Goal: Transaction & Acquisition: Purchase product/service

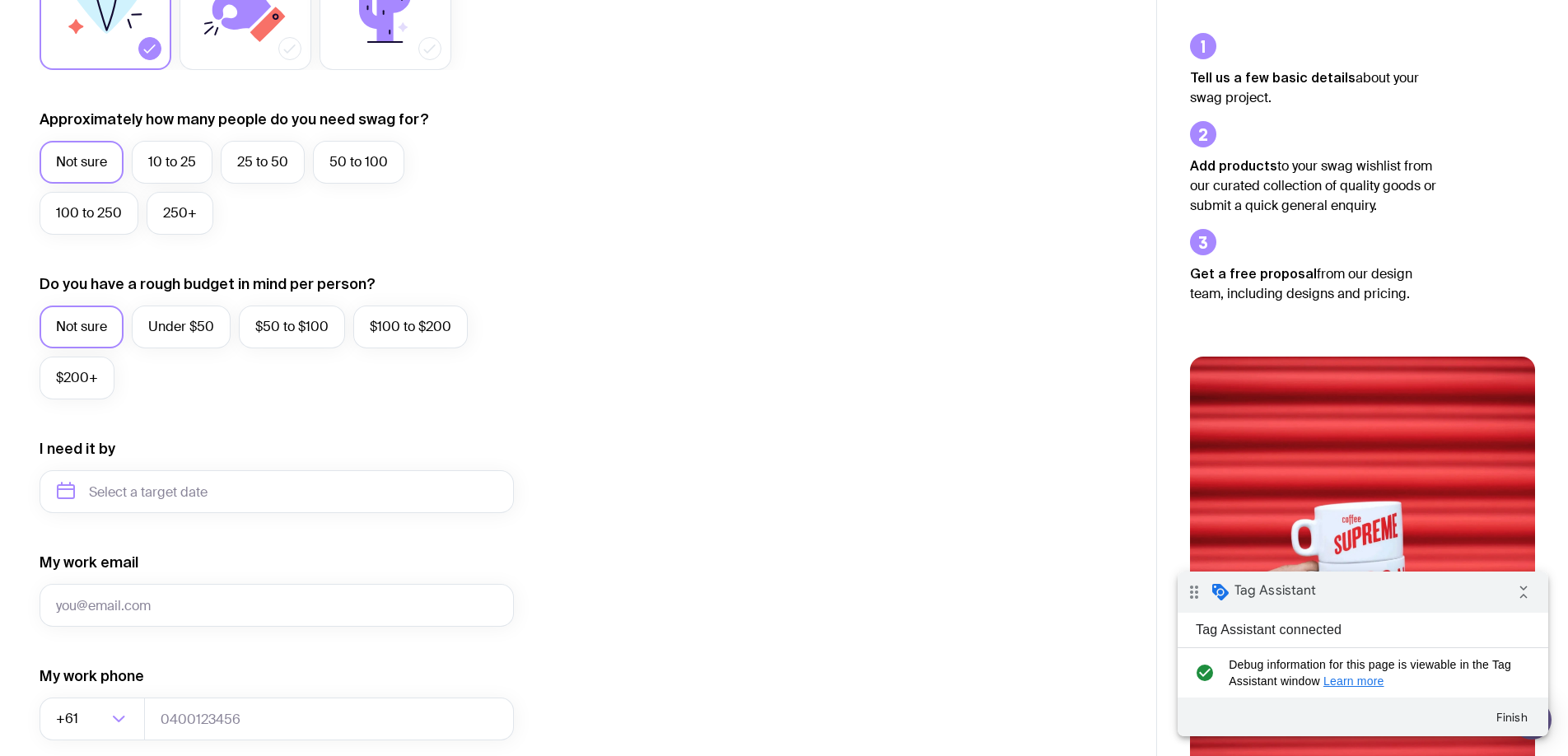
scroll to position [374, 0]
click at [141, 491] on input "text" at bounding box center [277, 492] width 474 height 42
click at [160, 548] on span "2025" at bounding box center [145, 548] width 32 height 20
click at [198, 700] on button "Dec" at bounding box center [211, 695] width 60 height 33
type input "December 2025"
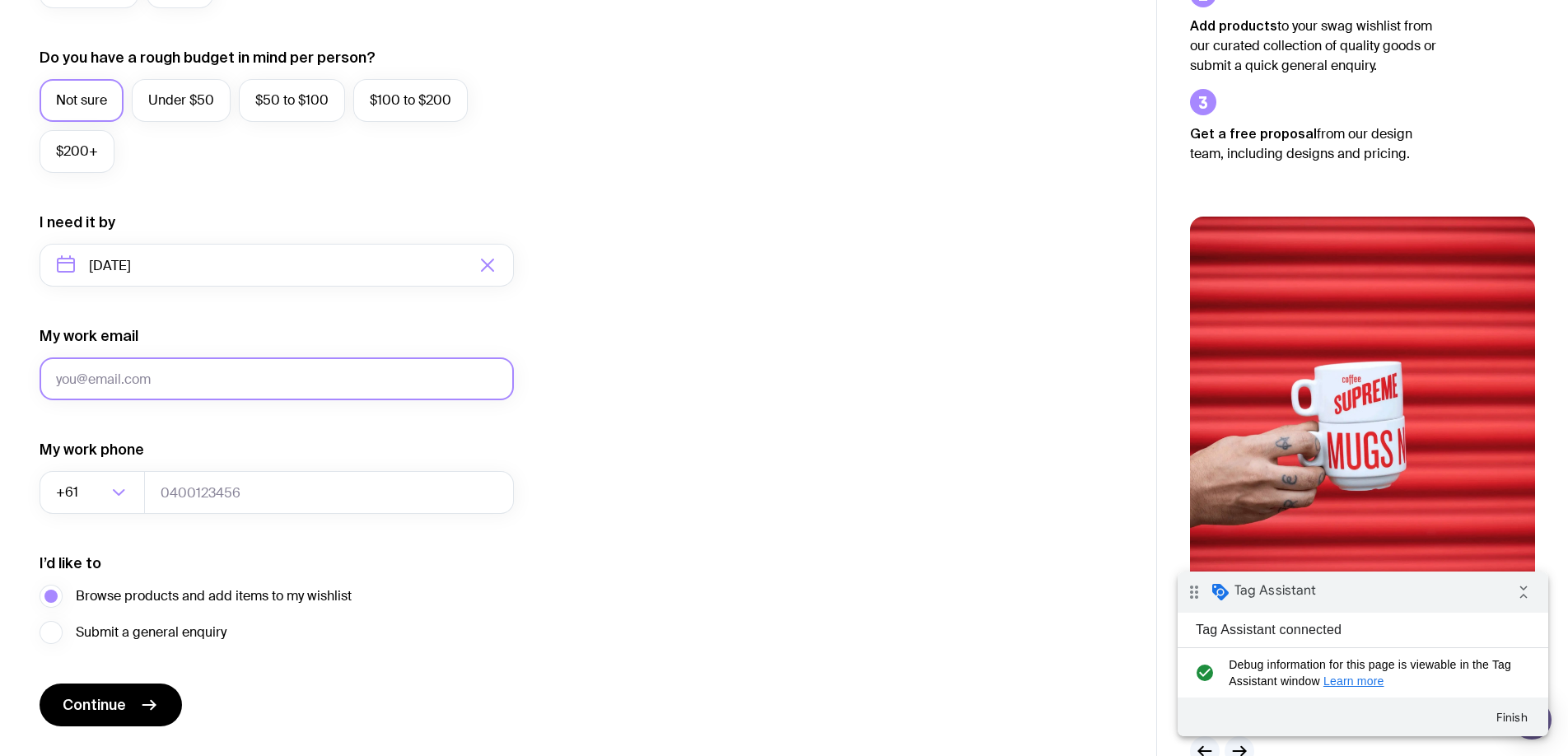
scroll to position [603, 0]
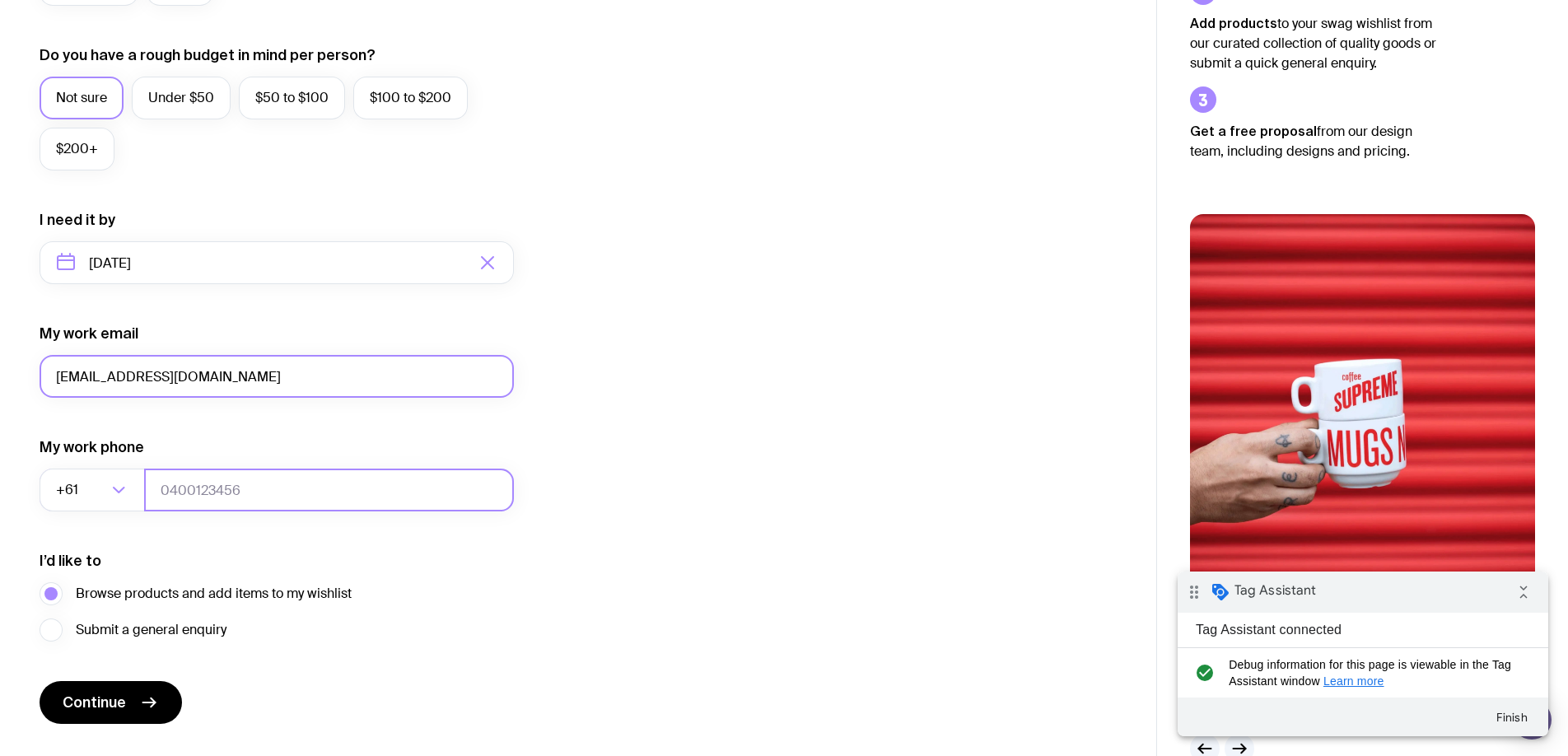
type input "dev+19091619@picketstudio.com"
type input "0443838451"
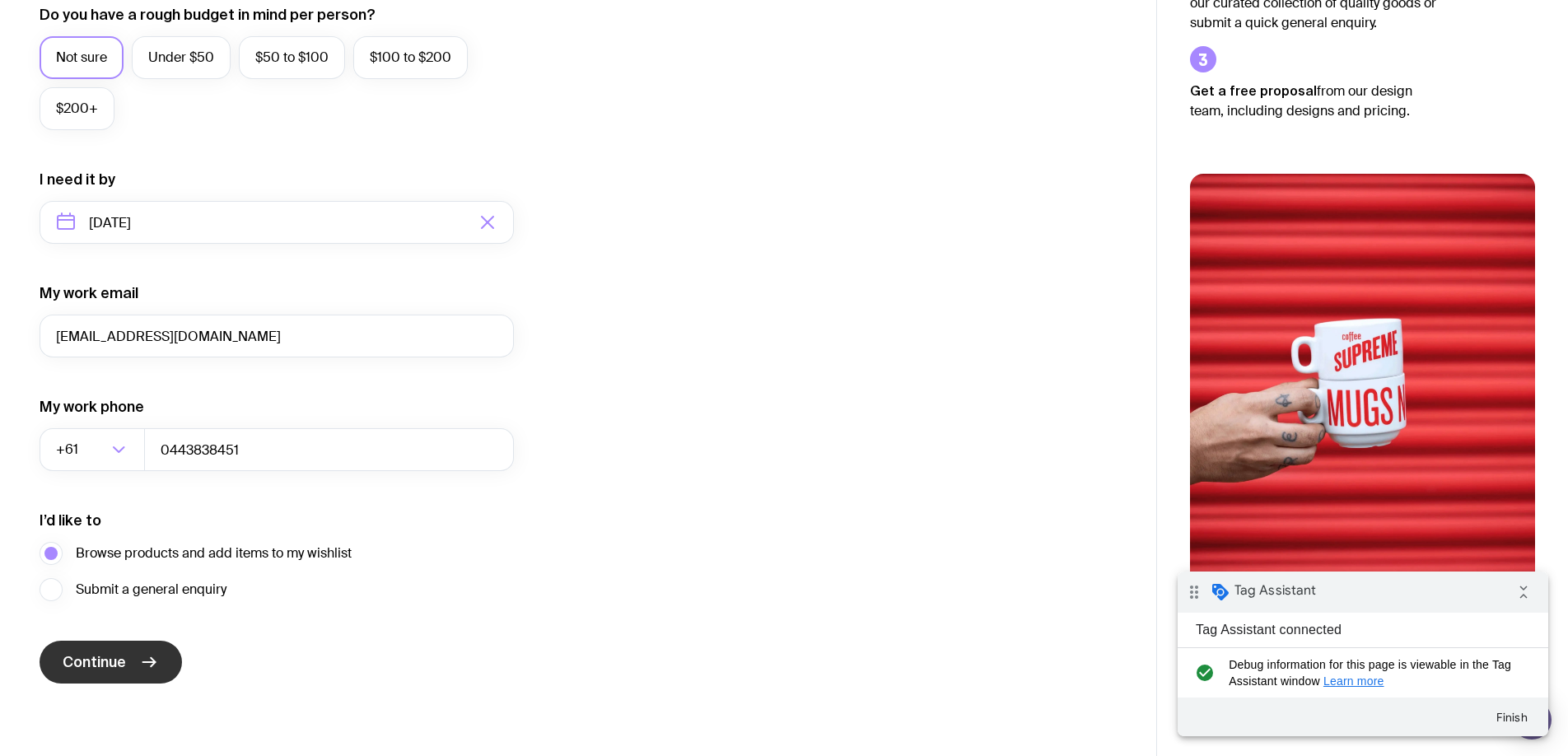
click at [172, 667] on button "Continue" at bounding box center [111, 662] width 142 height 42
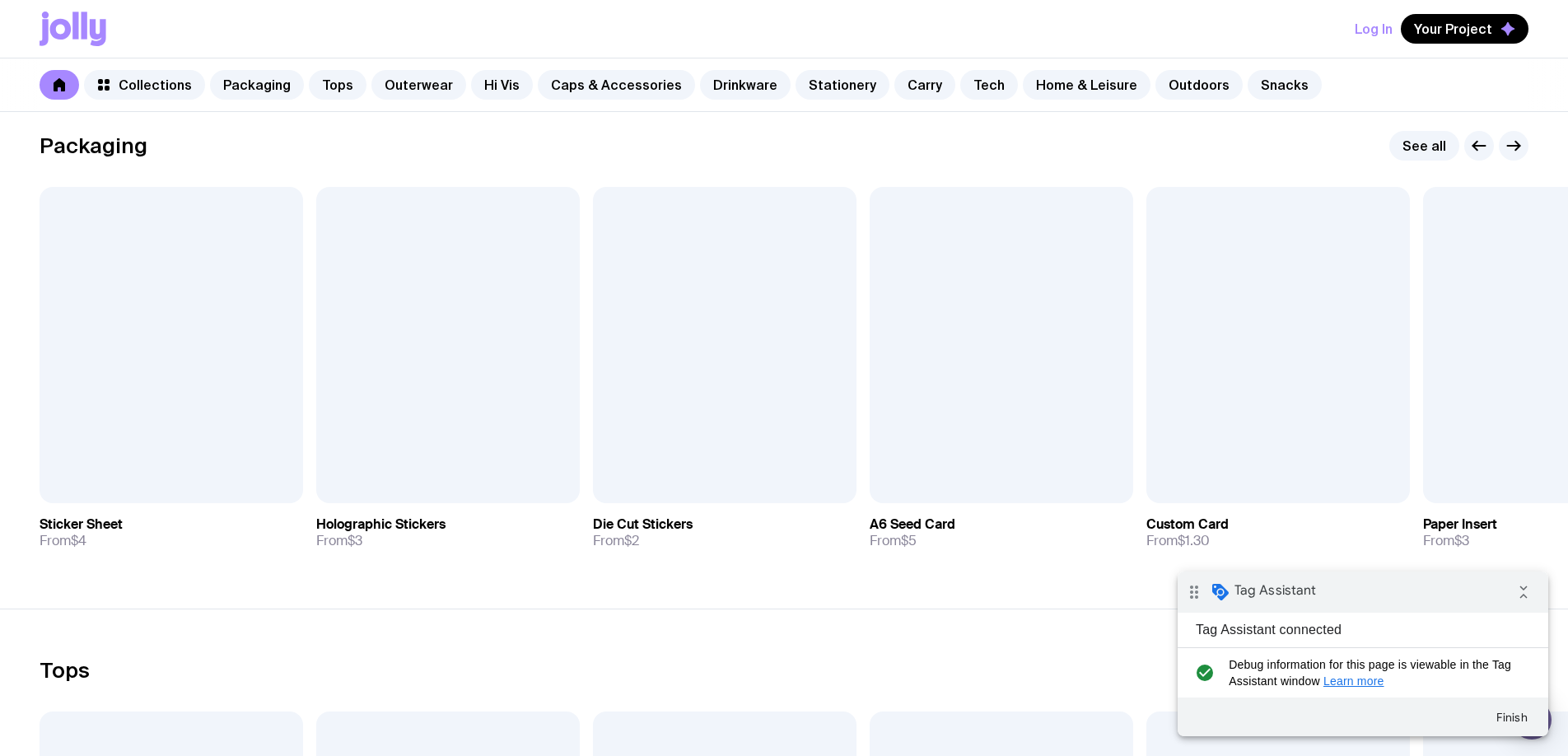
scroll to position [271, 0]
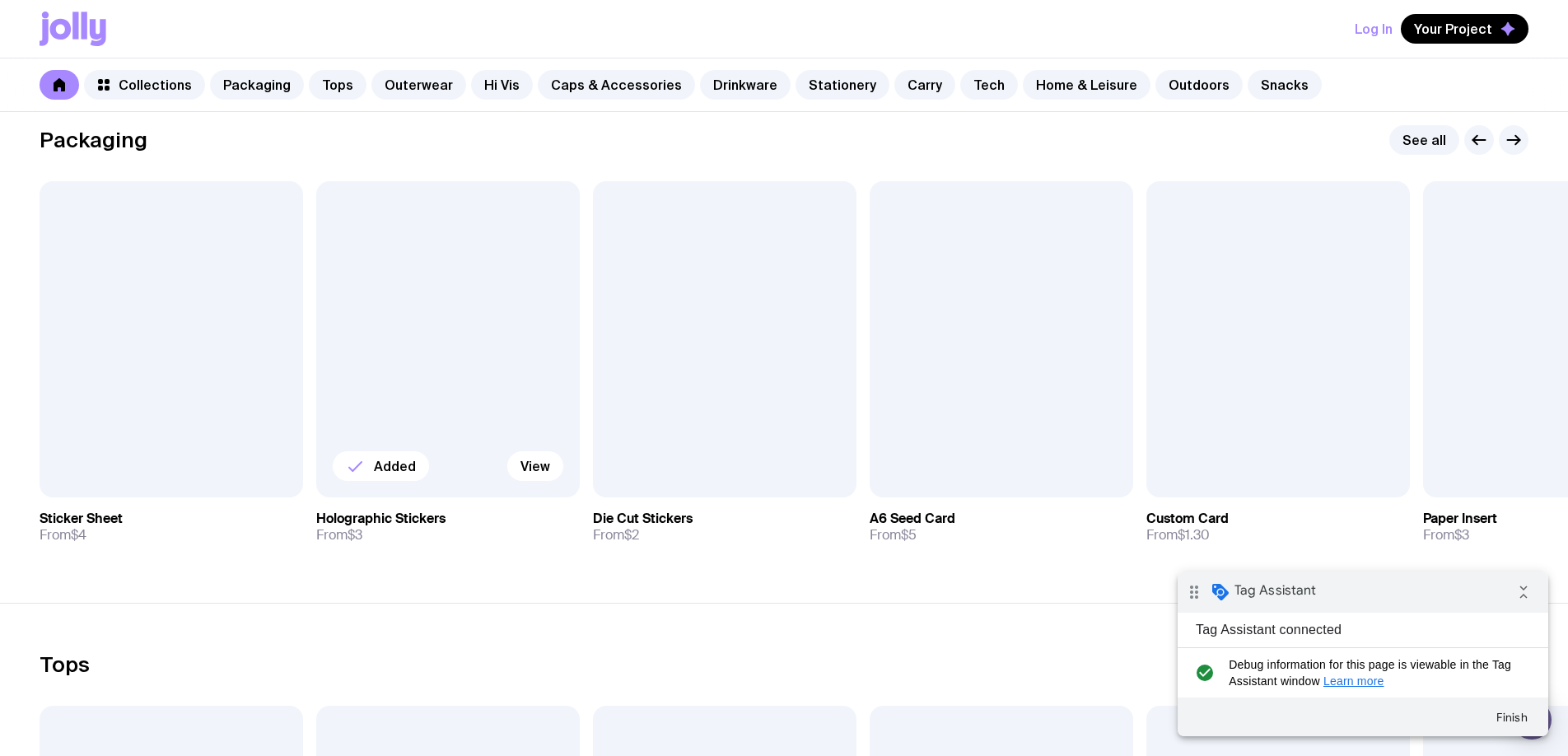
click at [504, 385] on div at bounding box center [448, 339] width 264 height 316
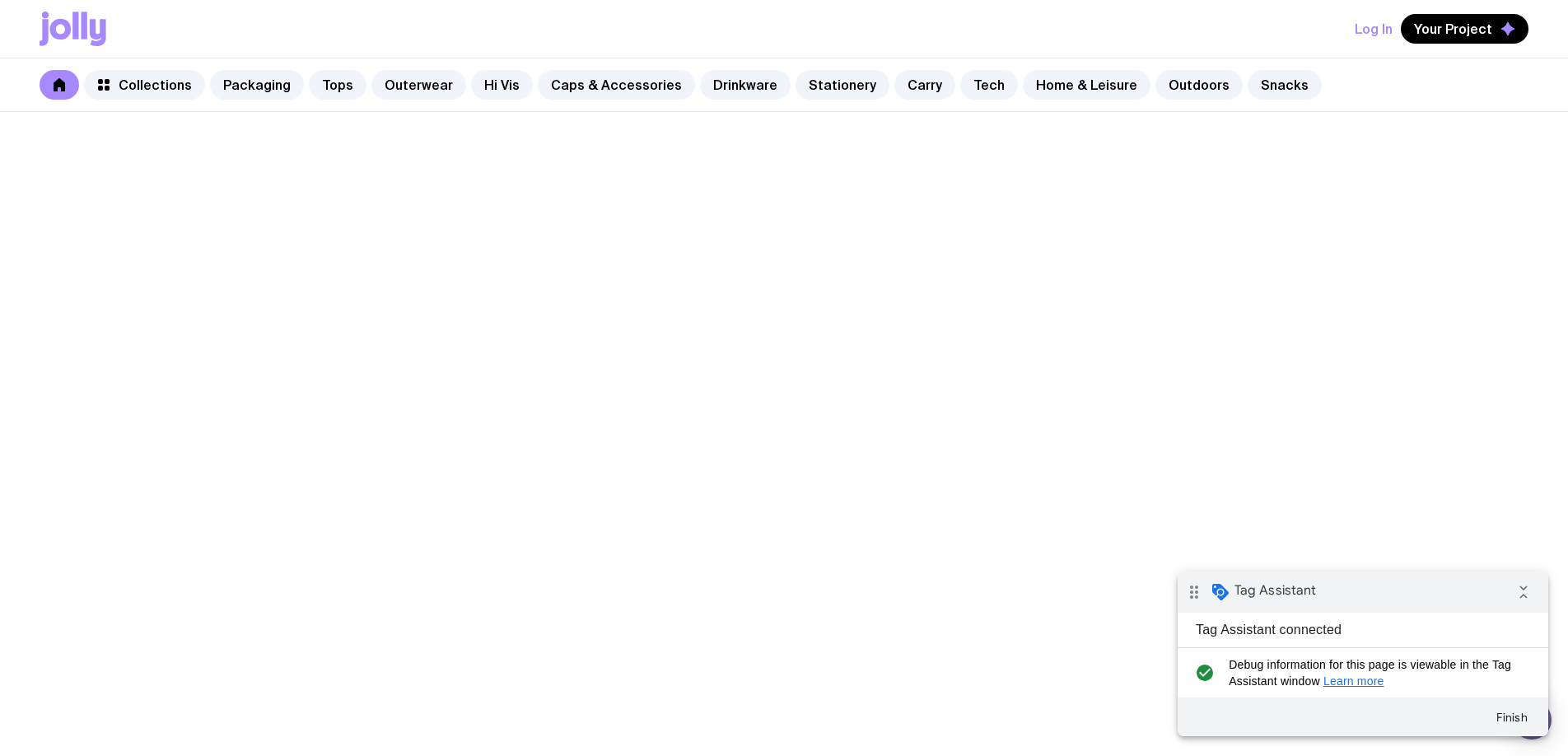
scroll to position [271, 0]
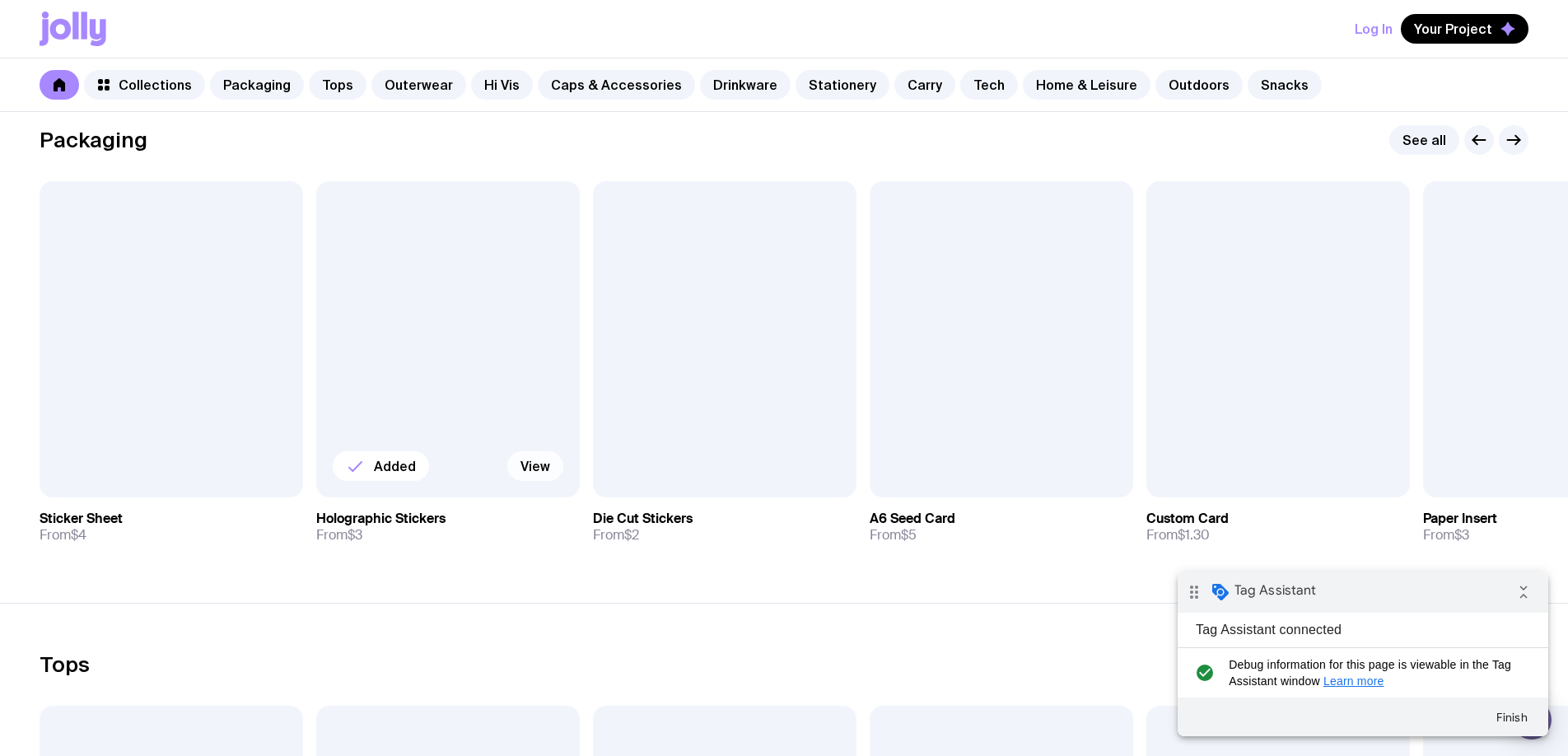
click at [542, 470] on link "View" at bounding box center [535, 466] width 56 height 29
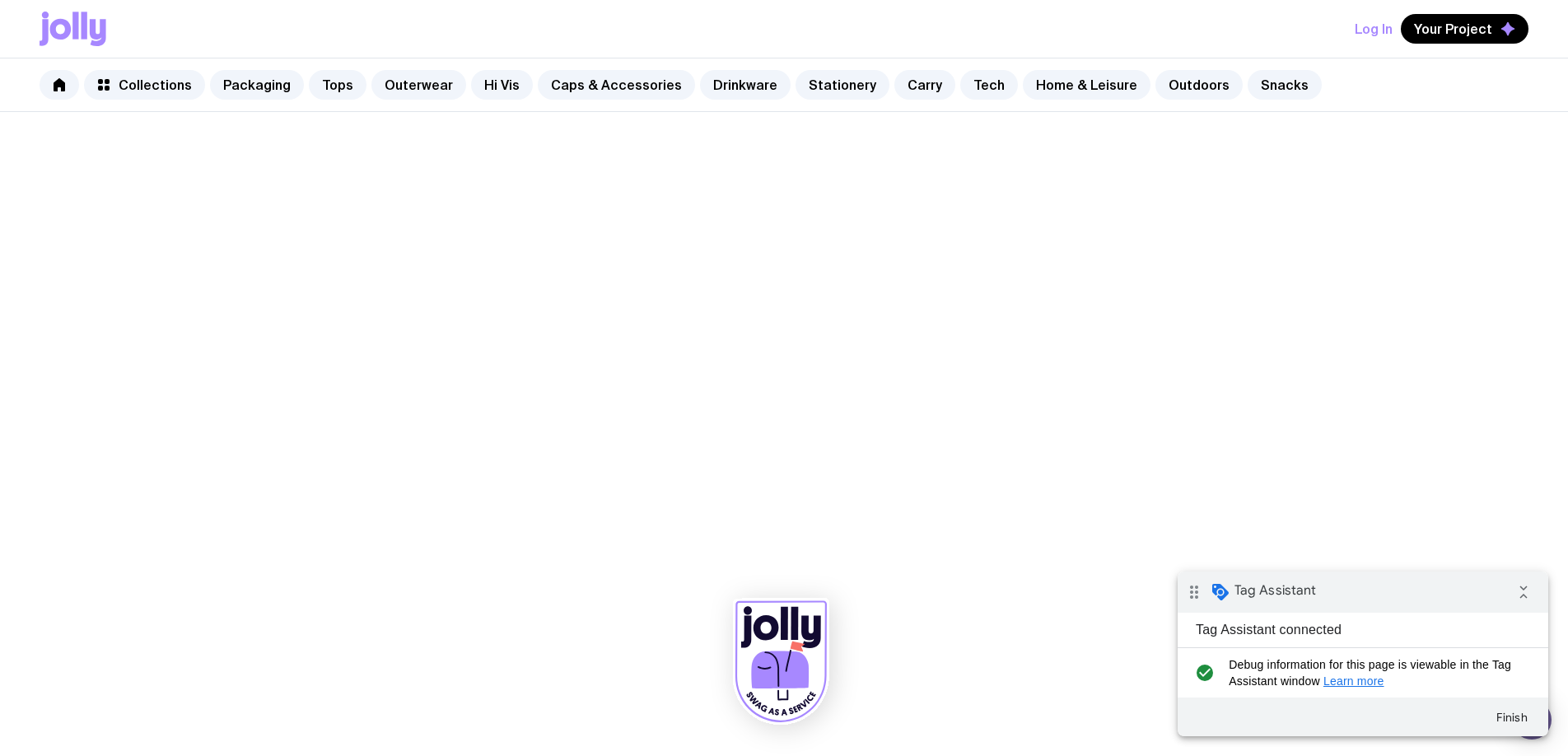
click at [90, 23] on icon at bounding box center [98, 32] width 16 height 27
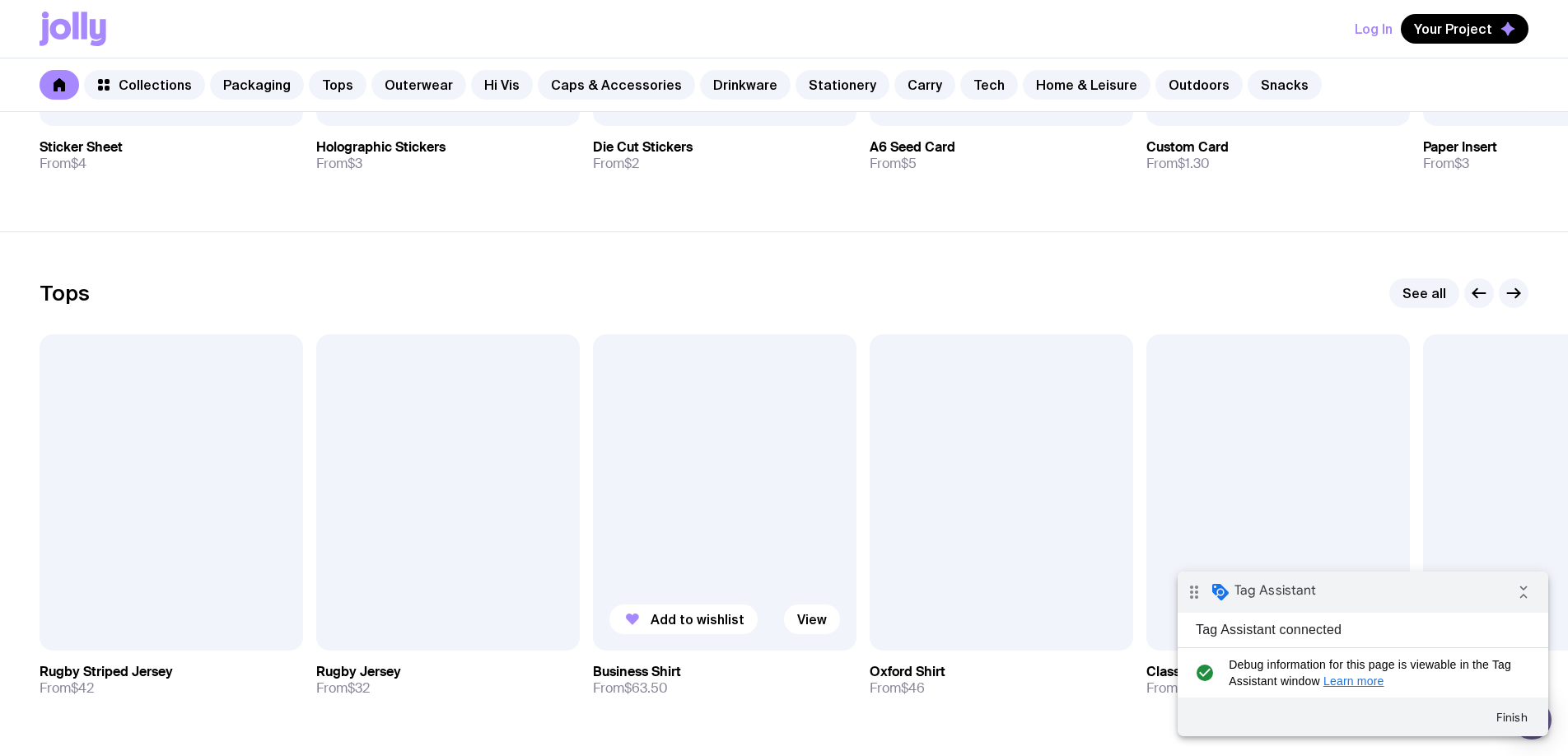
scroll to position [838, 0]
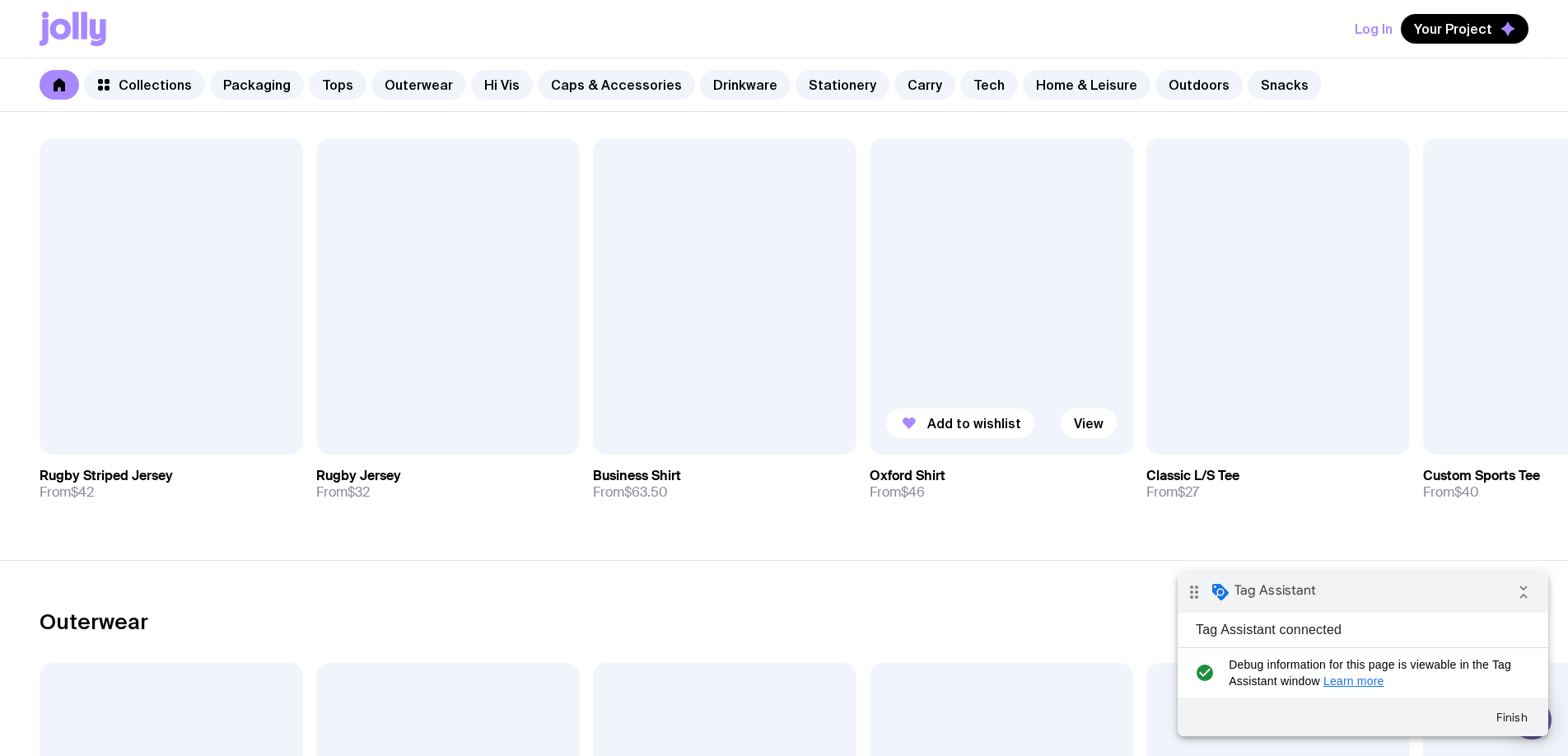
click at [988, 325] on div at bounding box center [1001, 297] width 264 height 316
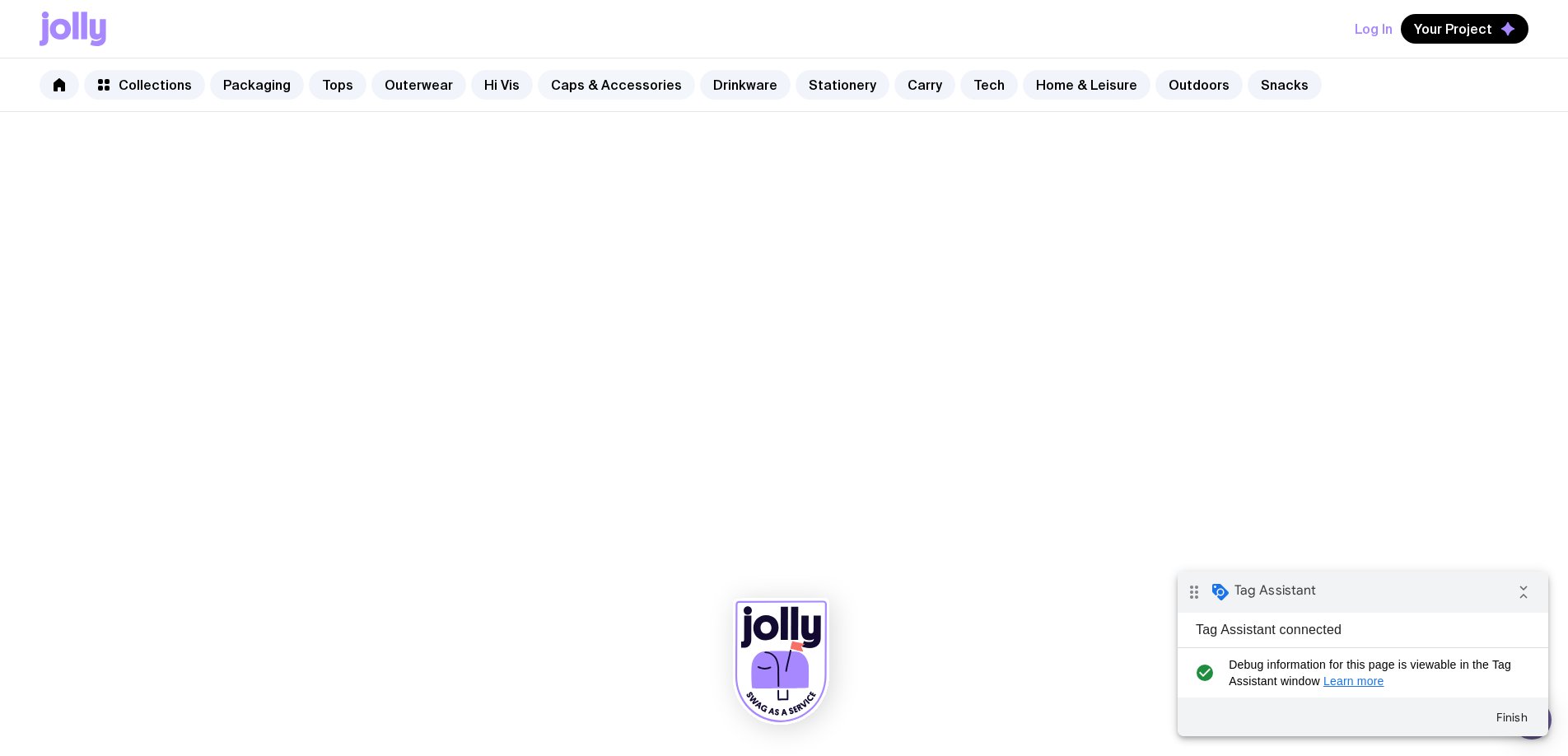
click at [634, 94] on link "Caps & Accessories" at bounding box center [615, 85] width 157 height 29
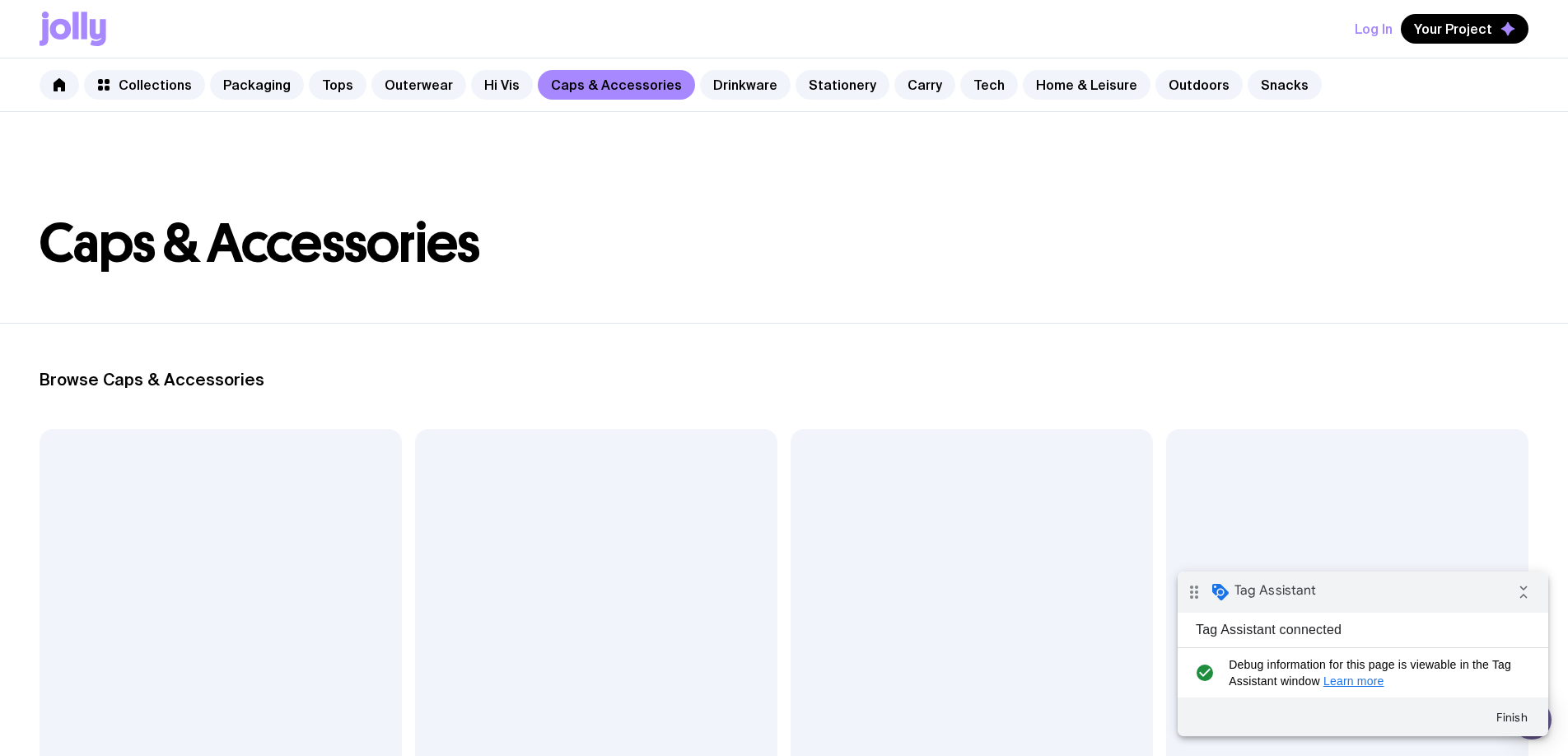
scroll to position [209, 0]
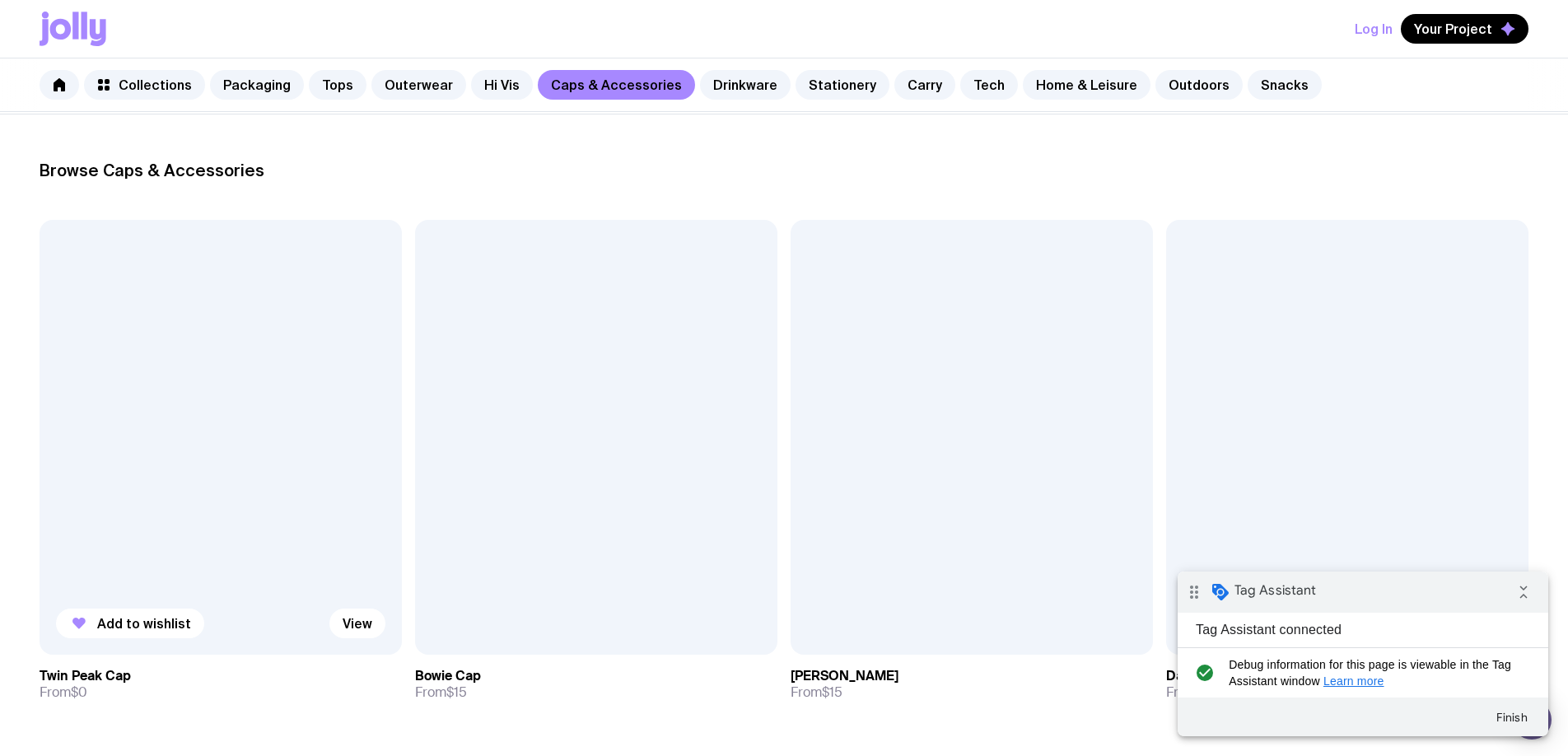
click at [246, 528] on div at bounding box center [221, 438] width 362 height 435
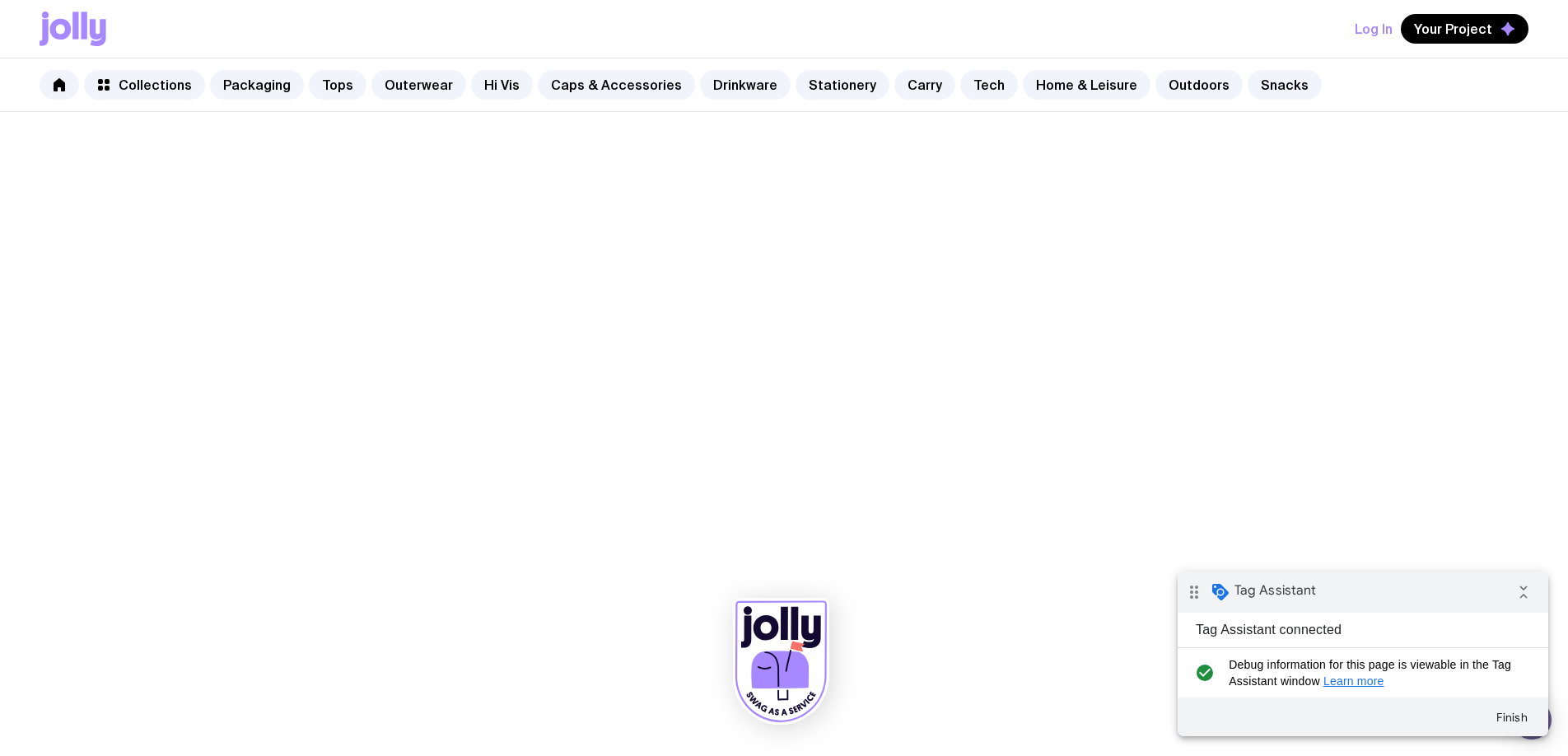
click at [619, 104] on div "Collections Packaging Tops Outerwear Hi Vis Caps & Accessories Drinkware Statio…" at bounding box center [784, 85] width 1568 height 54
click at [619, 91] on link "Caps & Accessories" at bounding box center [615, 85] width 157 height 29
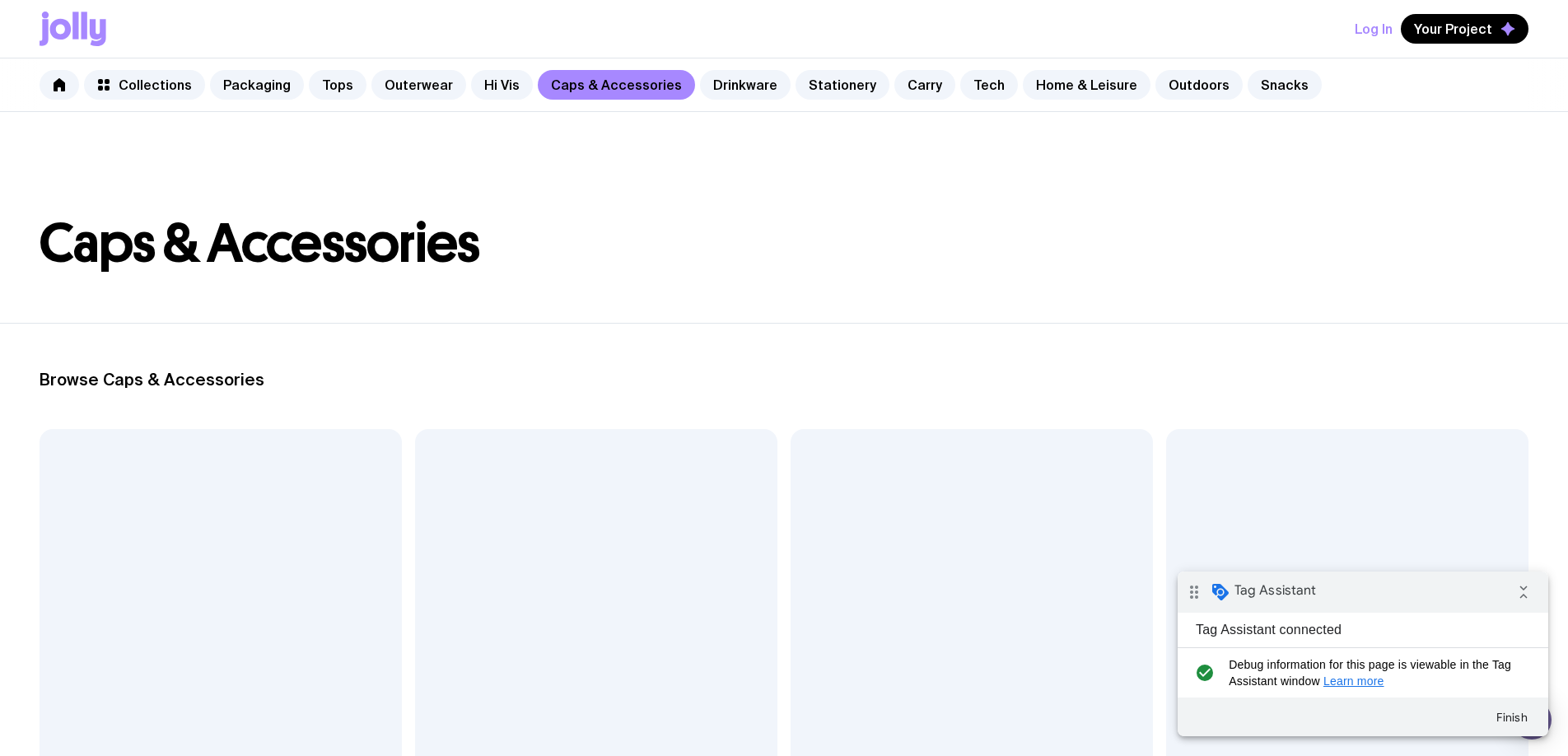
click at [624, 502] on div at bounding box center [596, 647] width 362 height 435
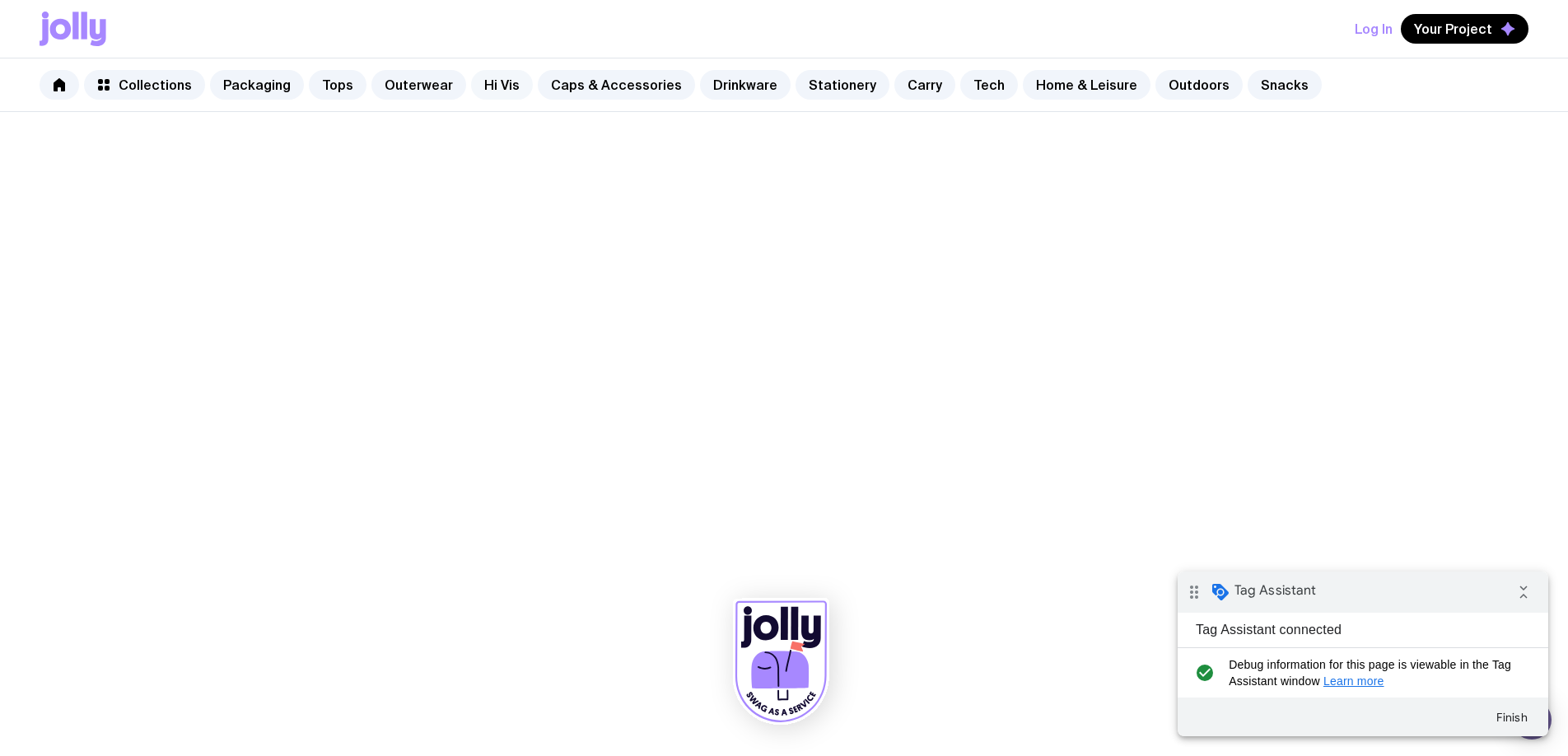
click at [489, 94] on link "Hi Vis" at bounding box center [501, 85] width 62 height 29
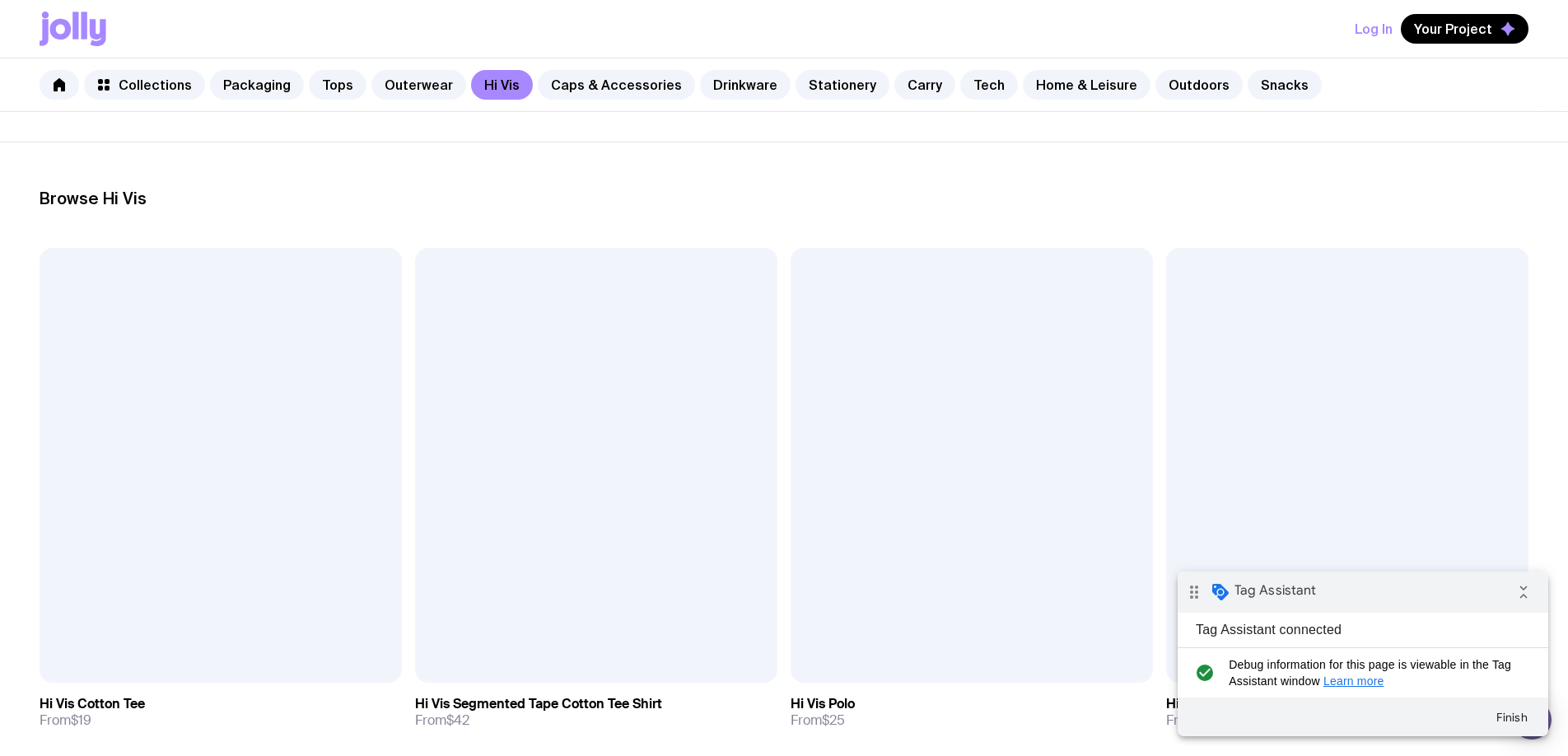
scroll to position [332, 0]
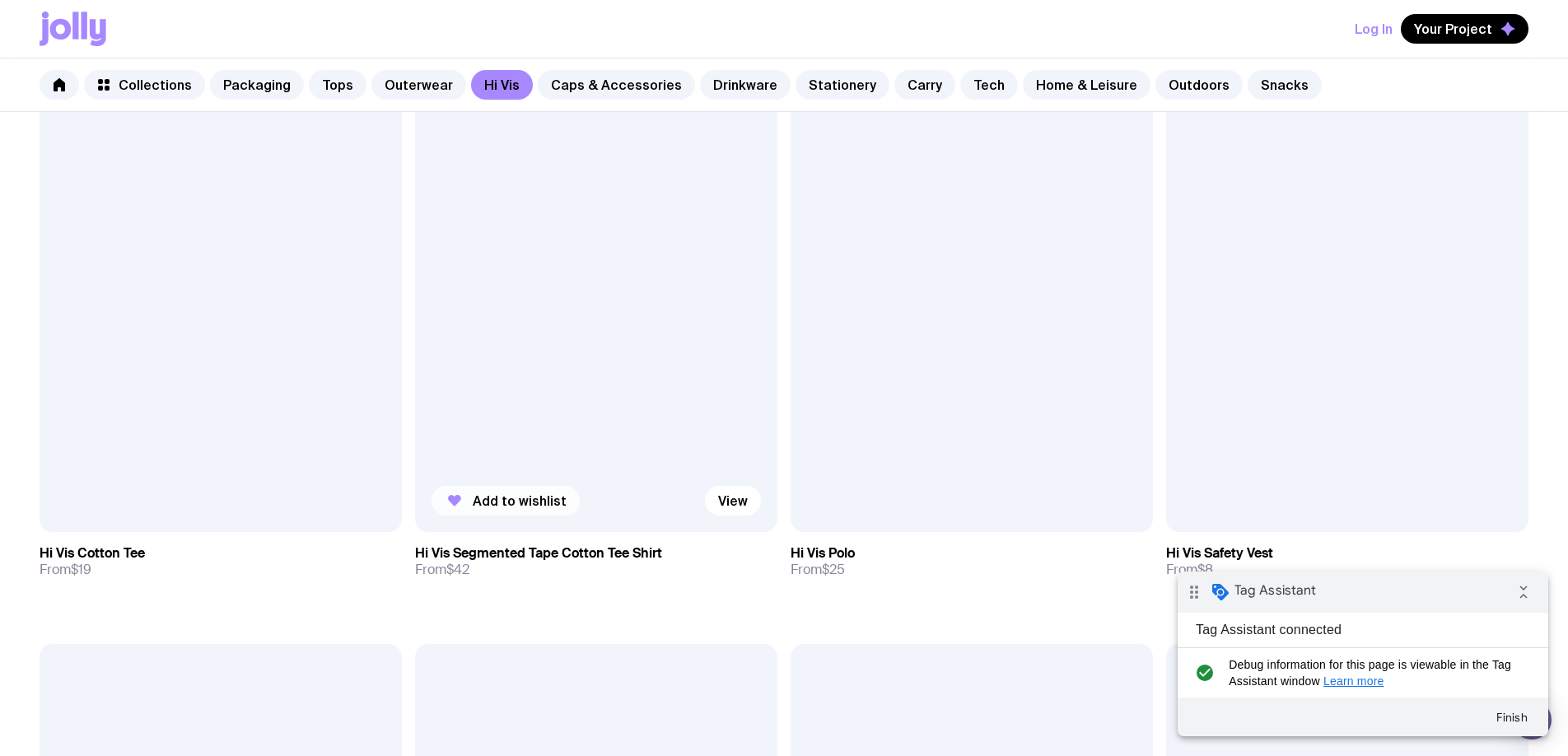
click at [549, 497] on span "Add to wishlist" at bounding box center [519, 500] width 94 height 16
